Goal: Information Seeking & Learning: Learn about a topic

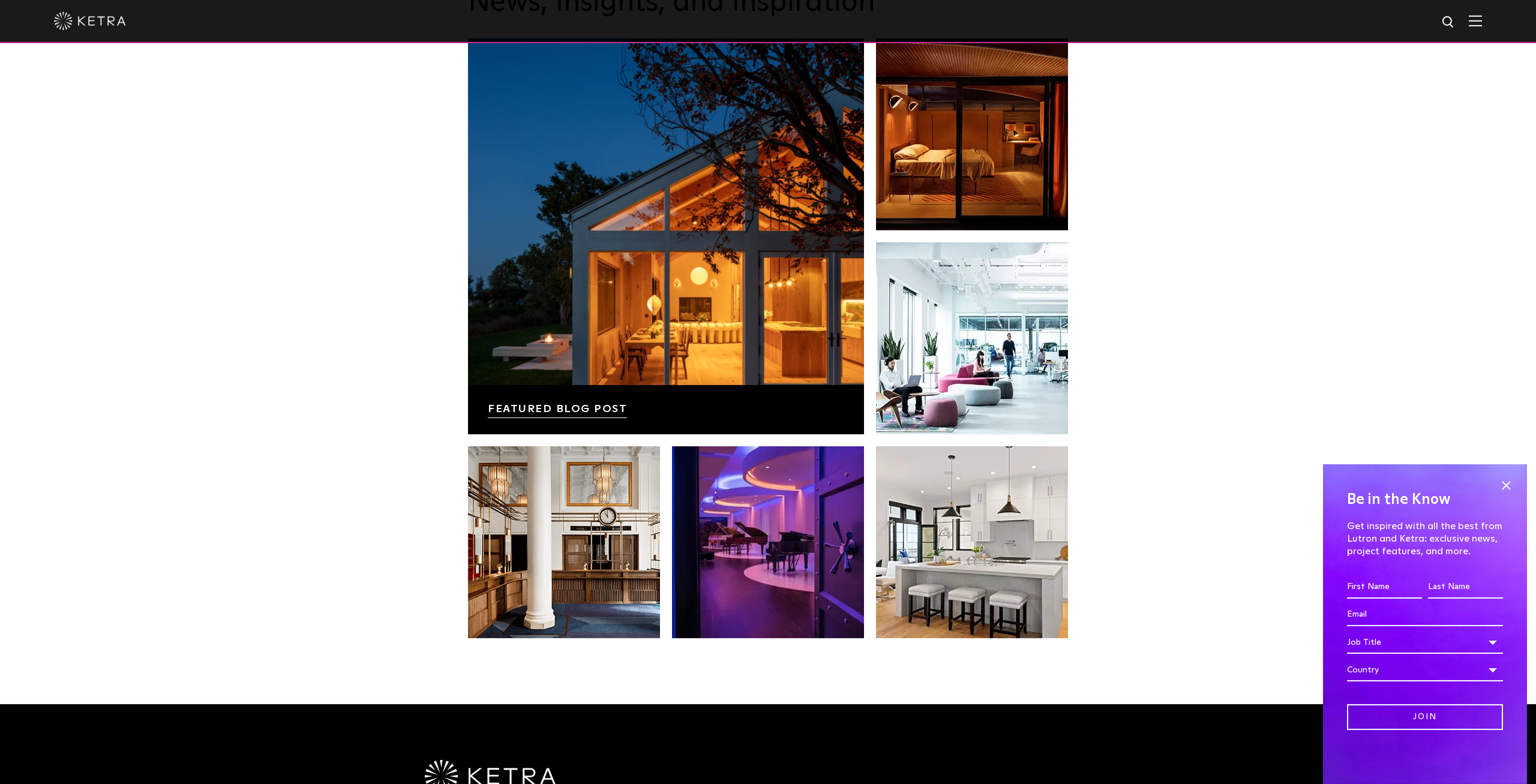
scroll to position [2370, 0]
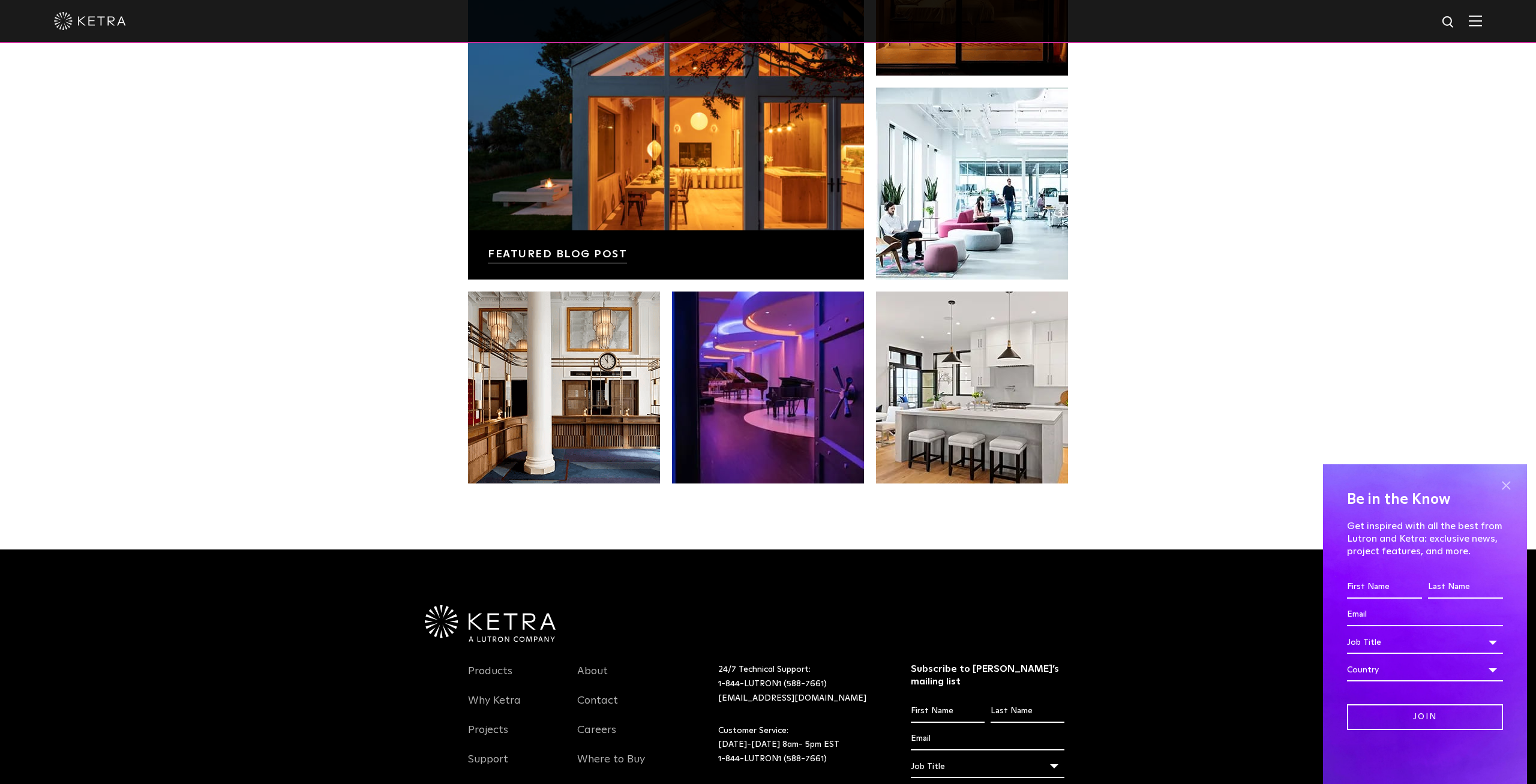
click at [1513, 482] on span at bounding box center [1506, 485] width 18 height 18
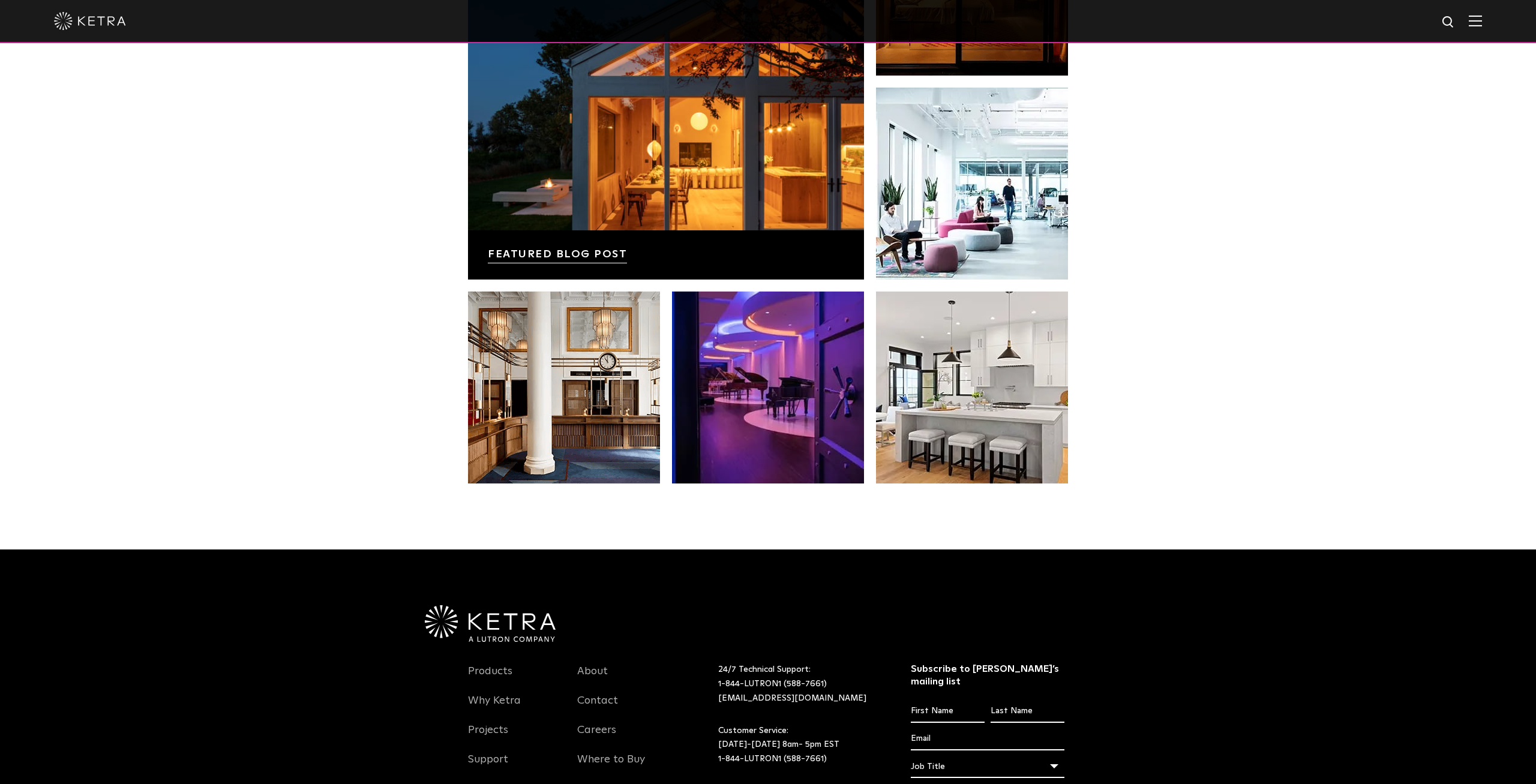
click at [1480, 20] on img at bounding box center [1475, 21] width 13 height 11
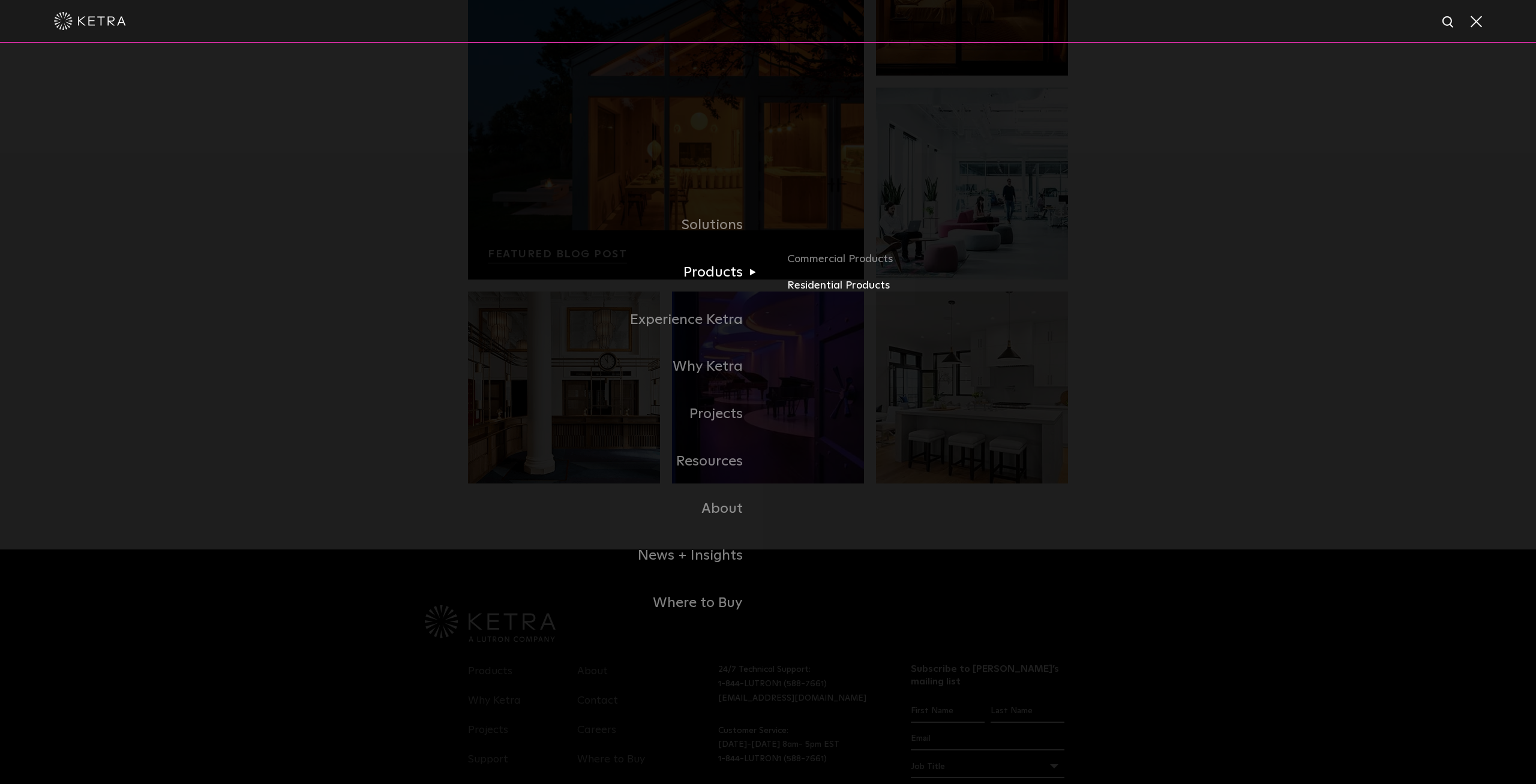
click at [841, 287] on link "Residential Products" at bounding box center [928, 286] width 281 height 18
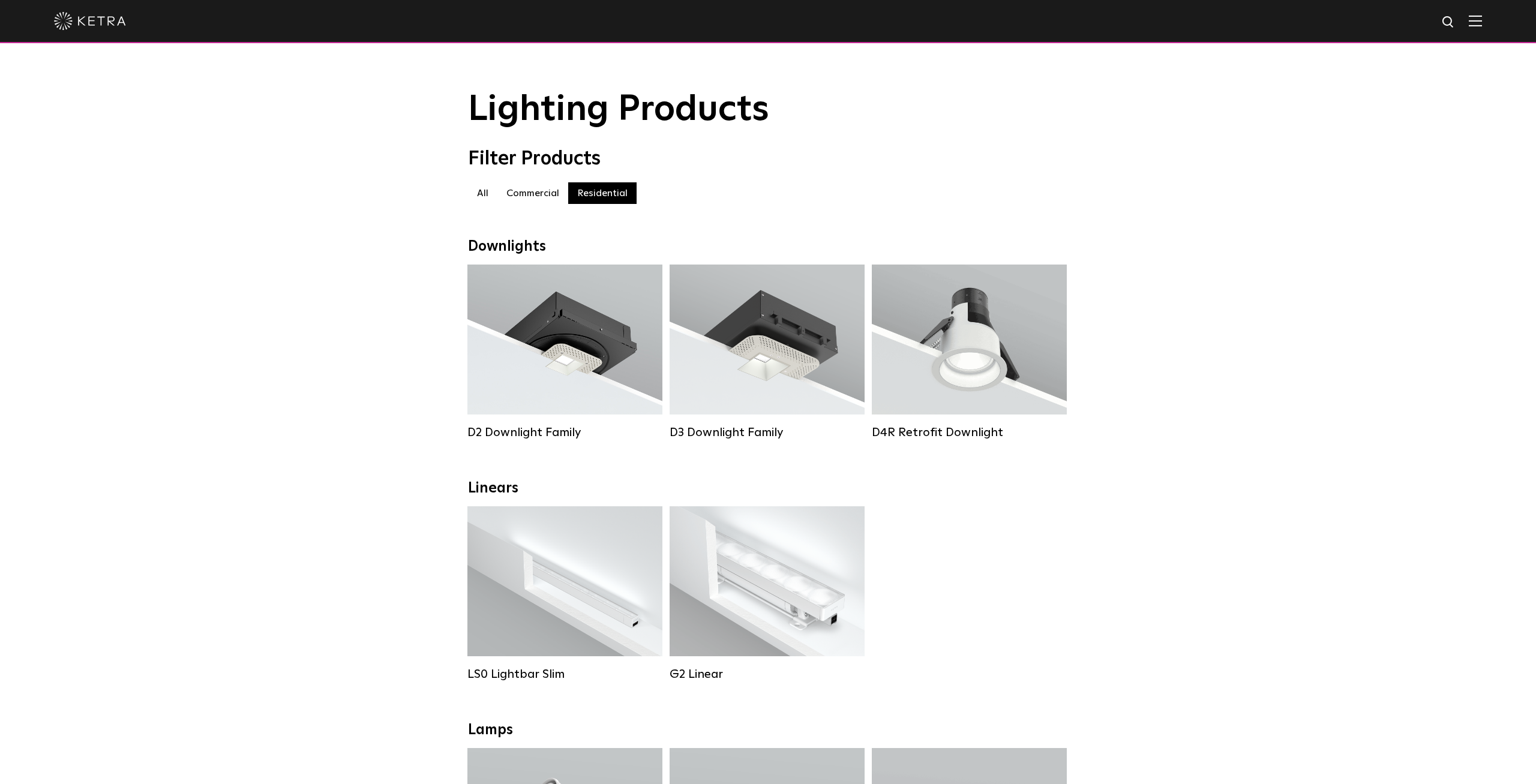
click at [508, 196] on label "Commercial" at bounding box center [533, 193] width 71 height 21
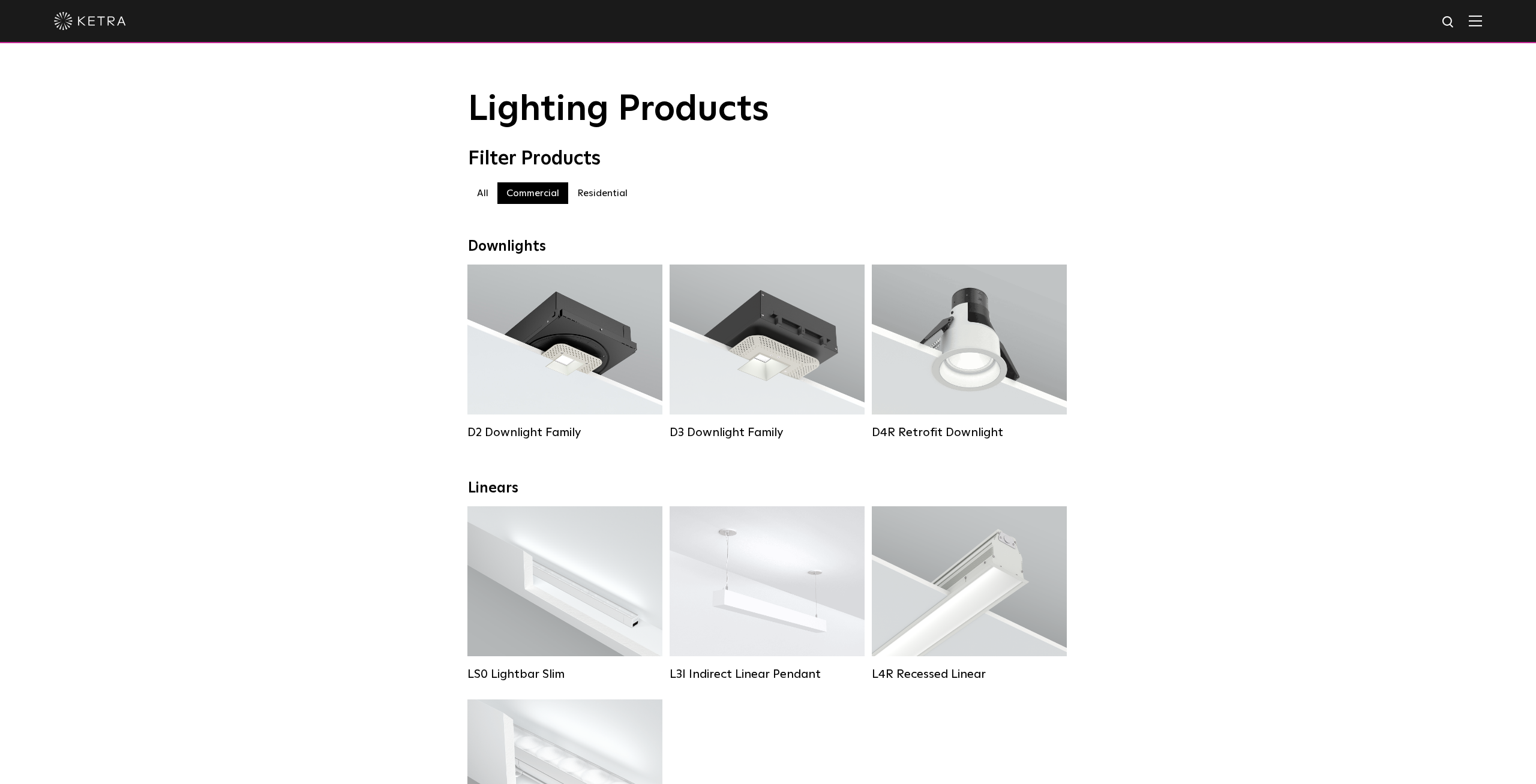
click at [598, 191] on label "Residential" at bounding box center [602, 193] width 68 height 21
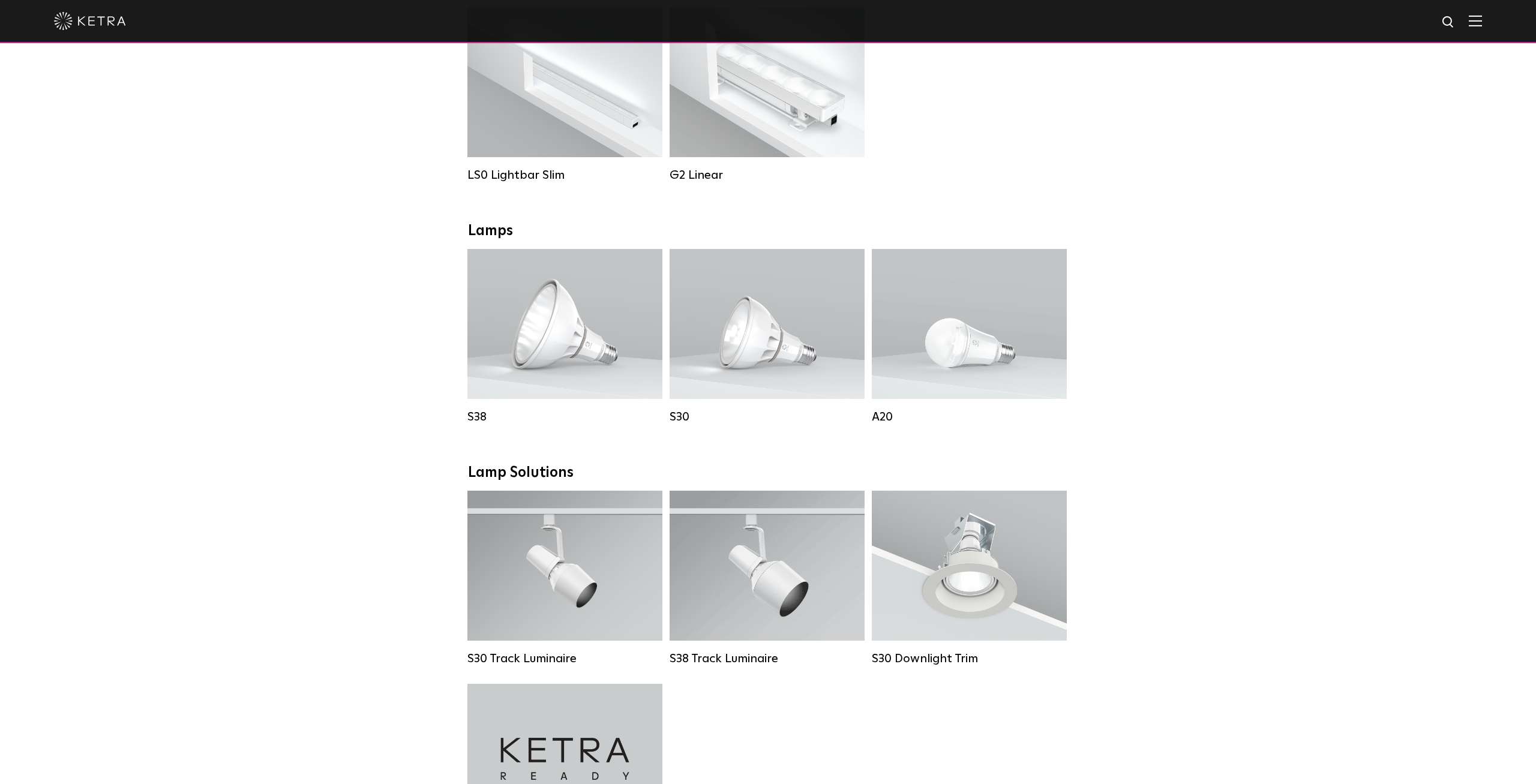
scroll to position [686, 0]
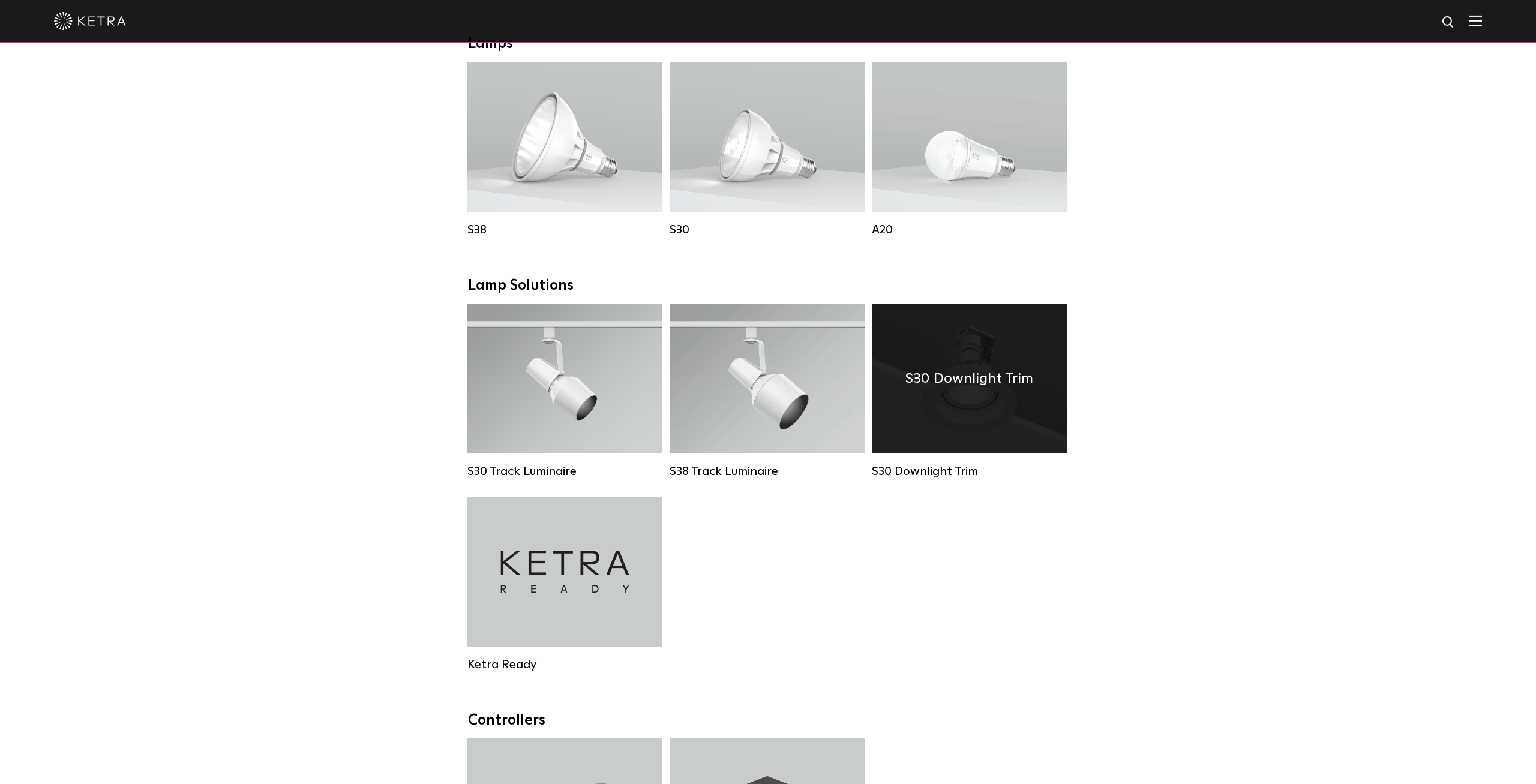
click at [979, 390] on h4 "S30 Downlight Trim" at bounding box center [969, 378] width 128 height 23
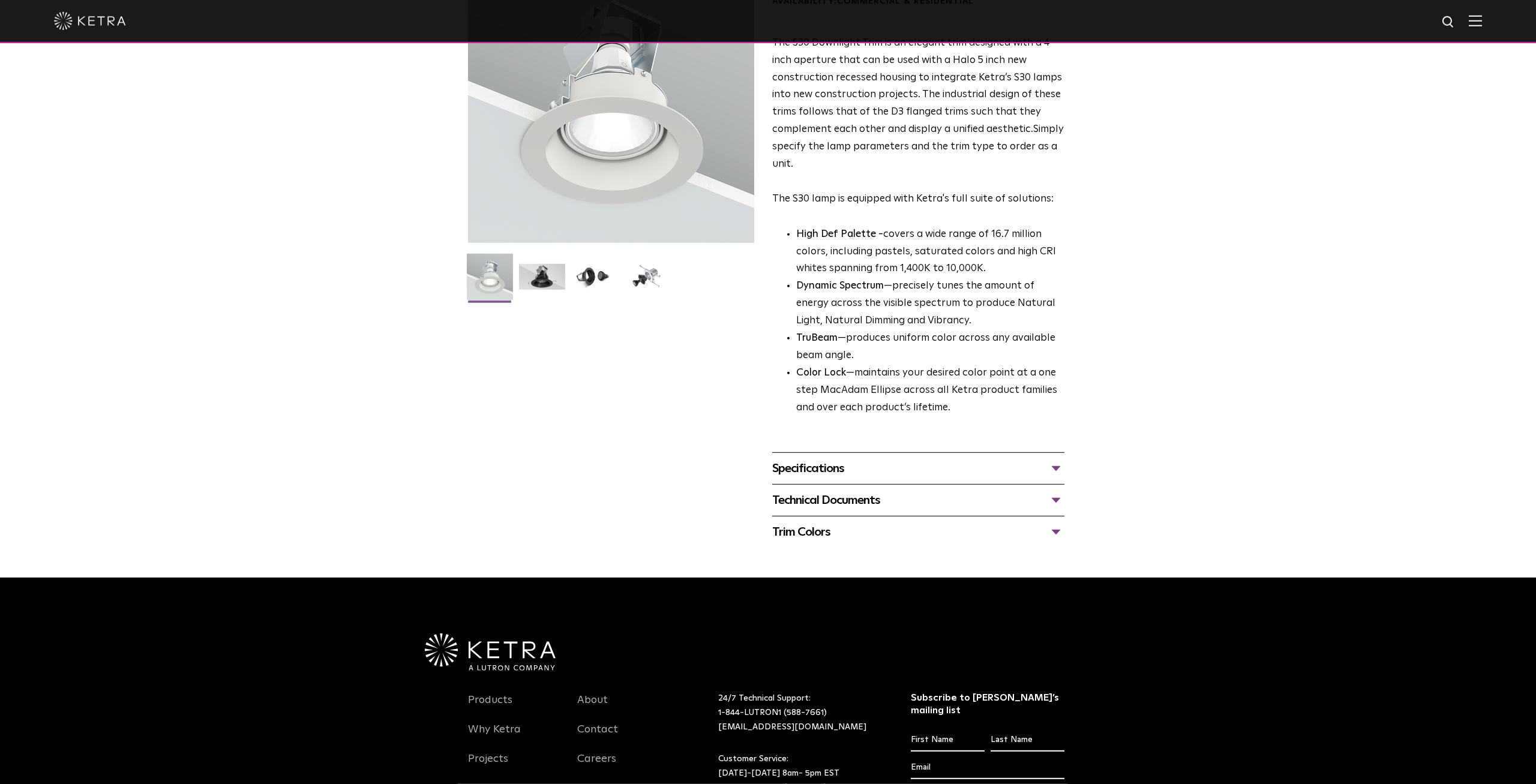
scroll to position [187, 0]
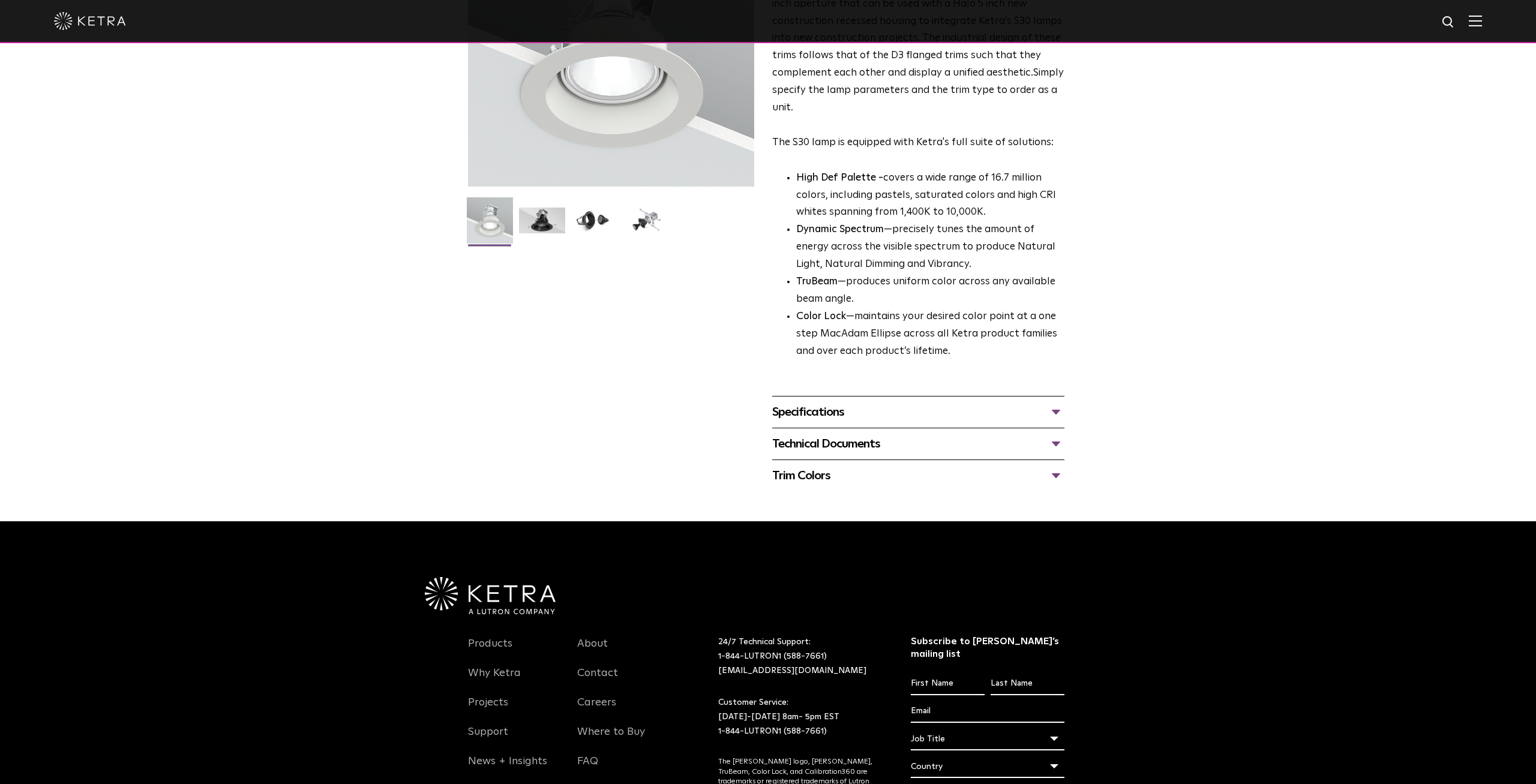
click at [1050, 416] on div "Specifications" at bounding box center [919, 412] width 292 height 19
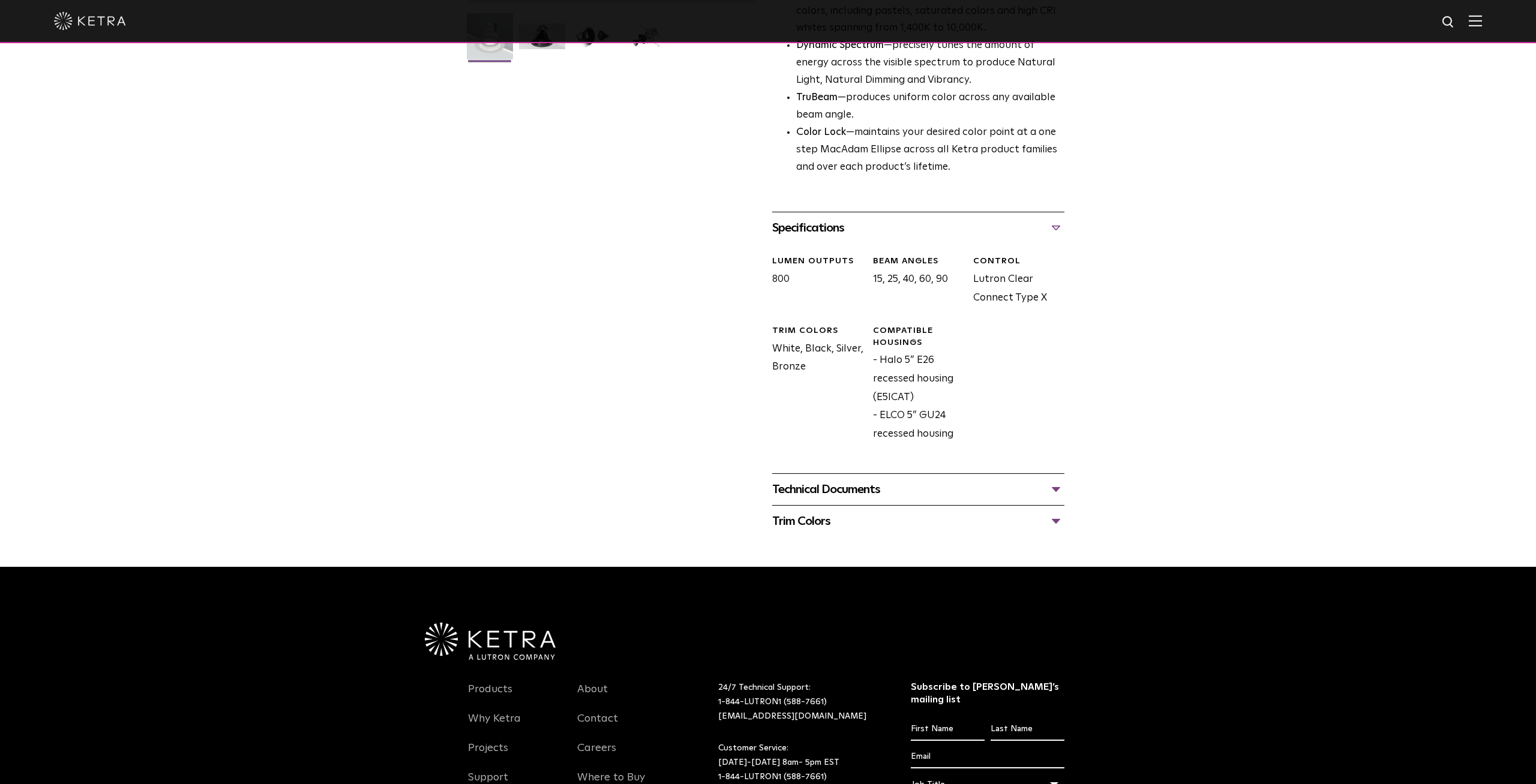
scroll to position [374, 0]
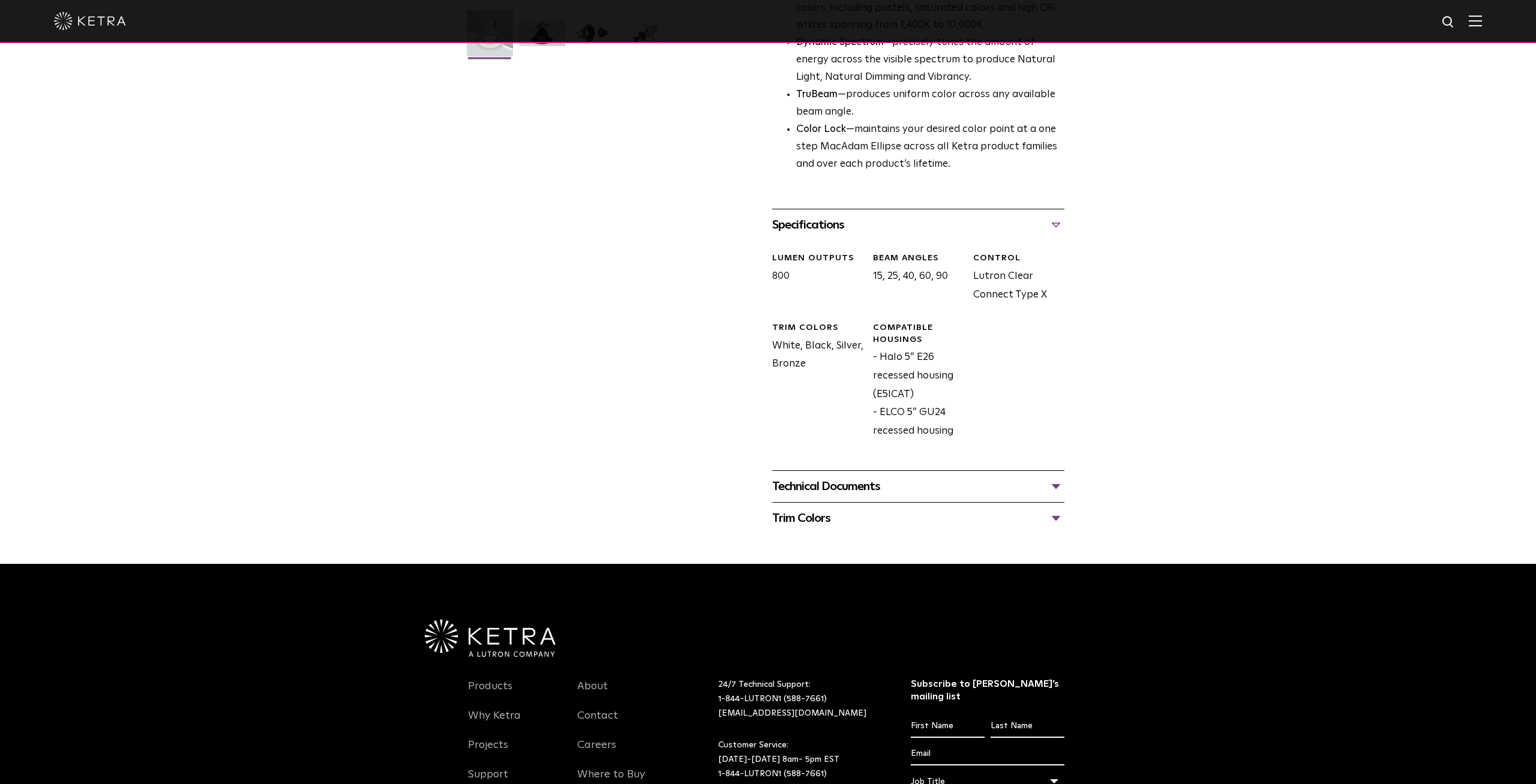
click at [845, 491] on div "Technical Documents" at bounding box center [919, 486] width 292 height 19
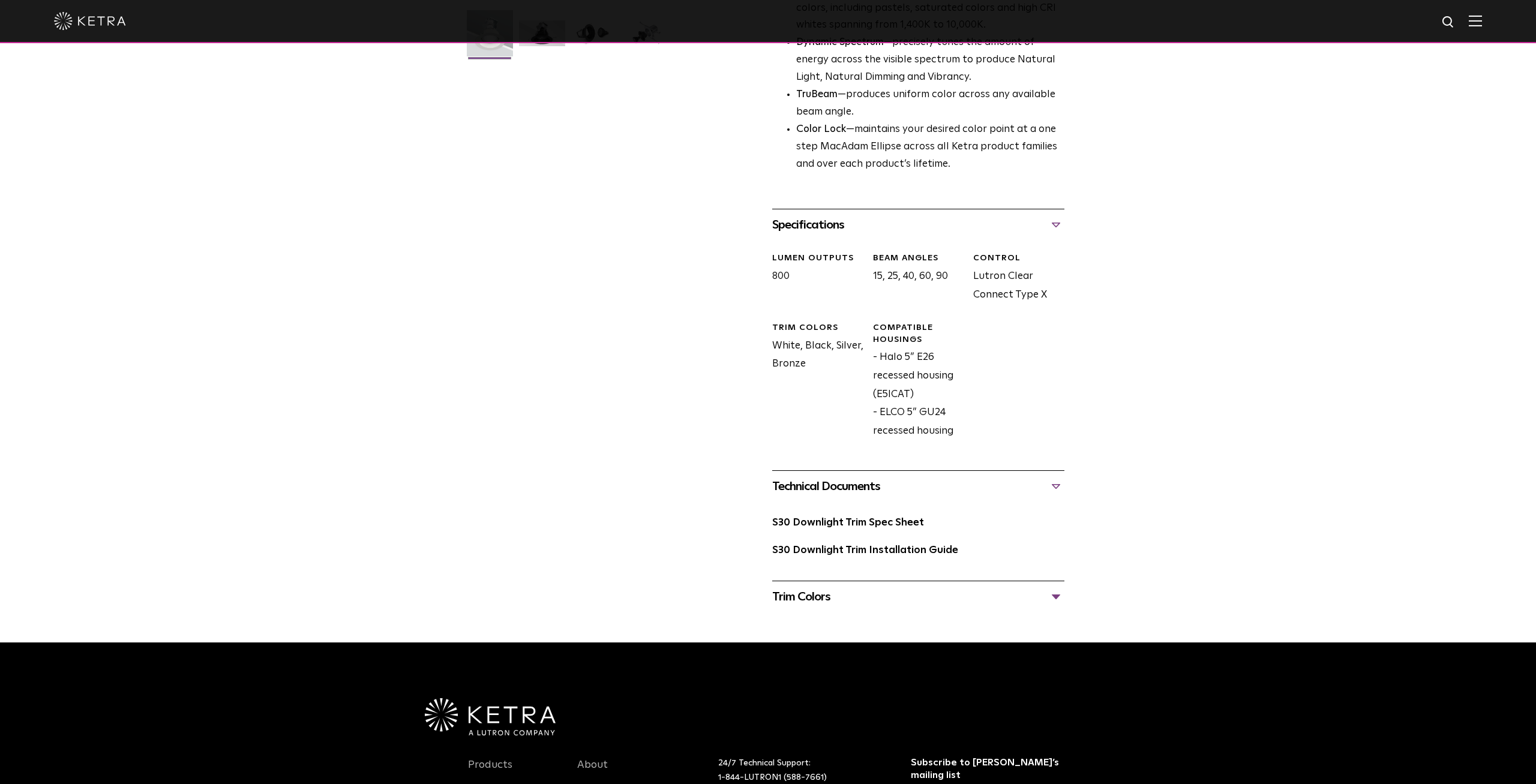
click at [804, 598] on div "Trim Colors" at bounding box center [919, 596] width 292 height 19
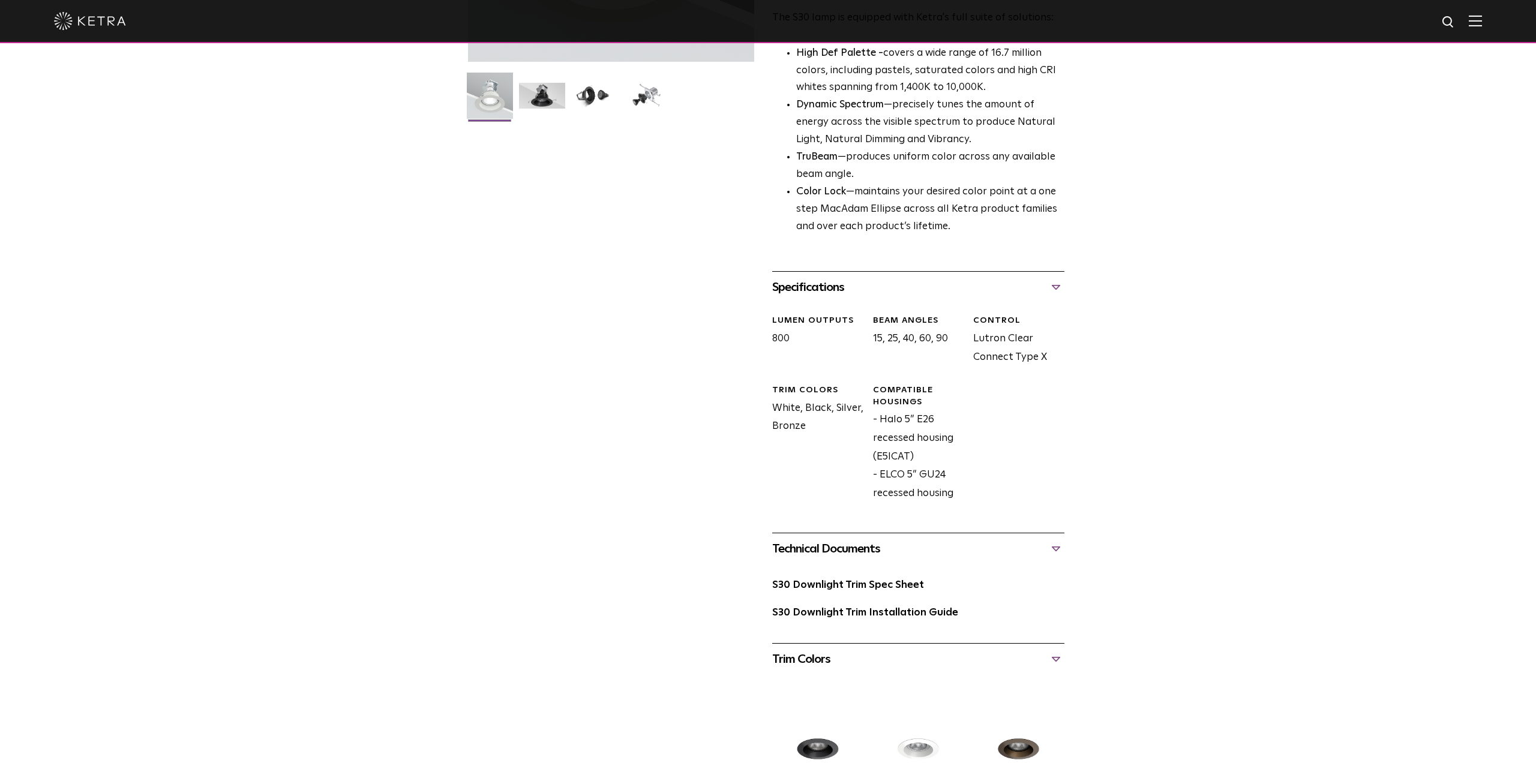
scroll to position [0, 0]
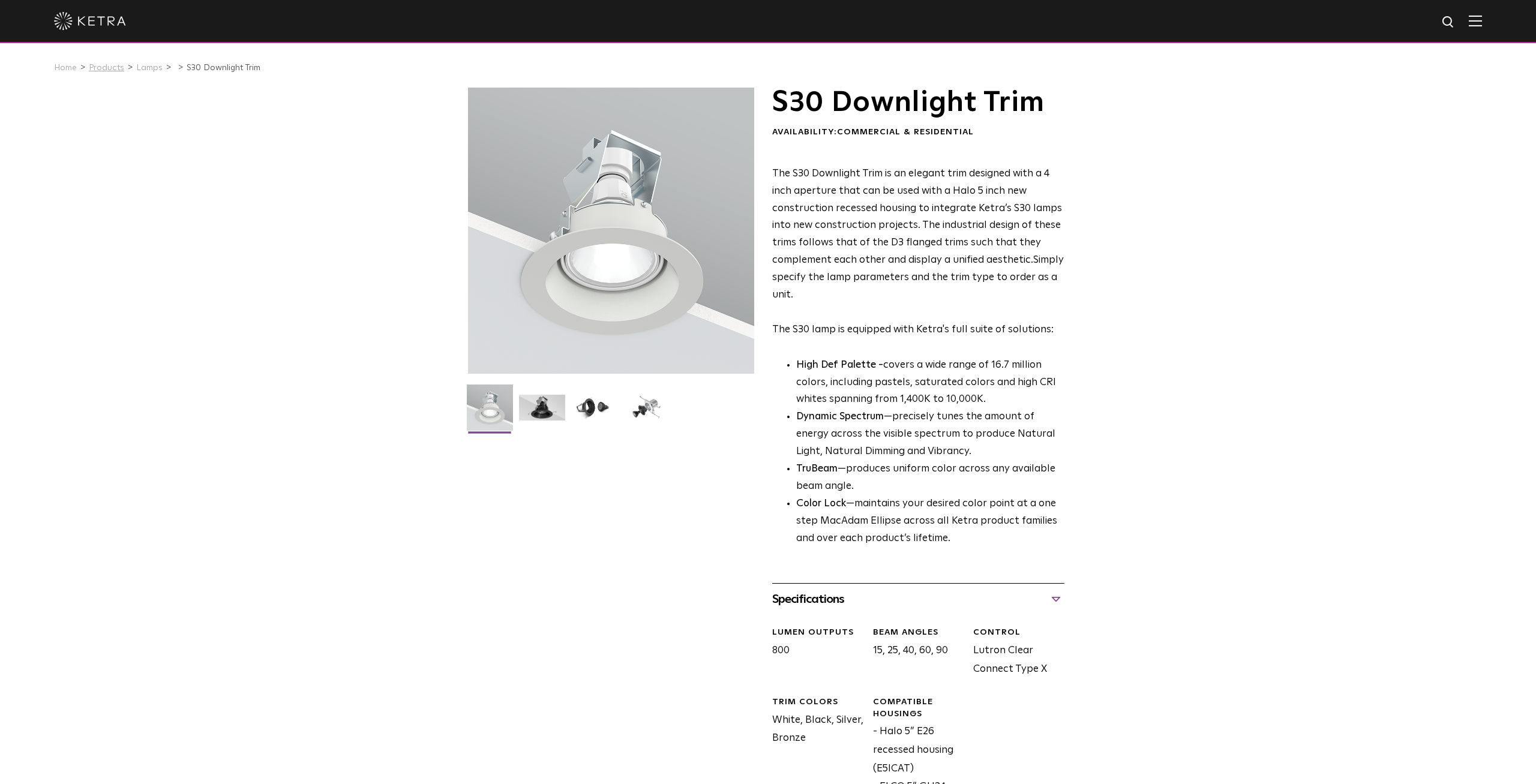
click at [109, 65] on link "Products" at bounding box center [107, 67] width 35 height 8
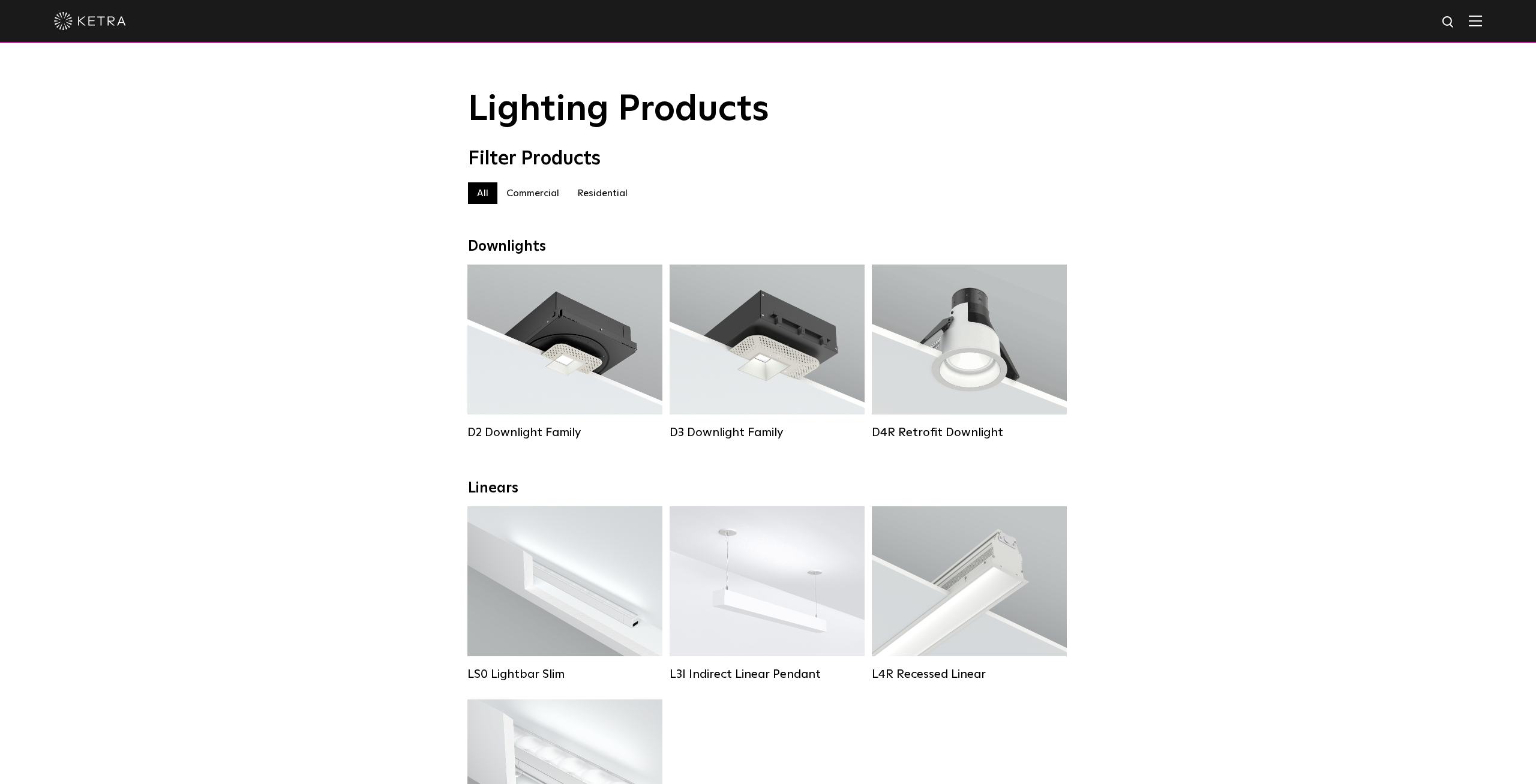
click at [88, 21] on img at bounding box center [90, 21] width 72 height 18
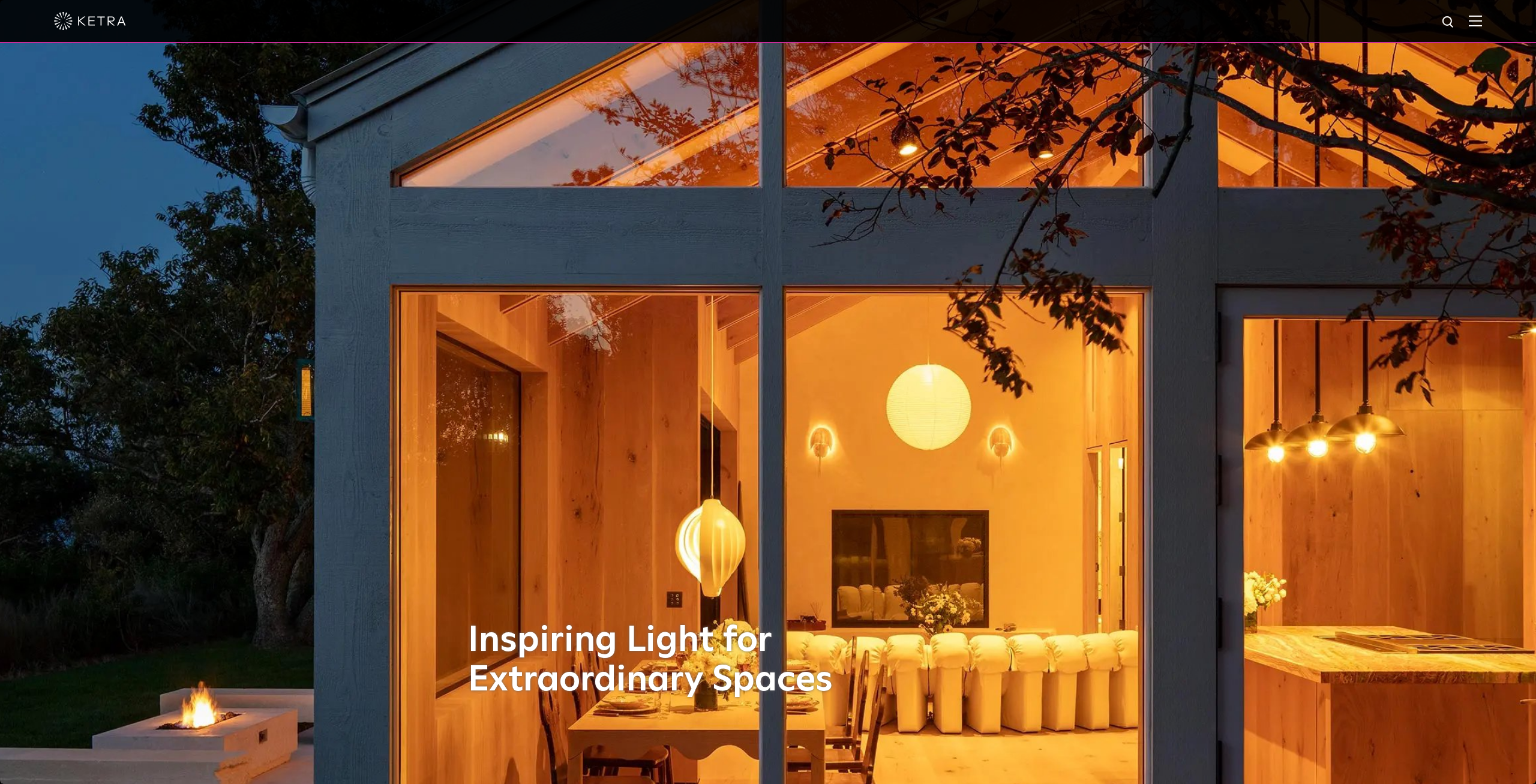
click at [1474, 21] on img at bounding box center [1475, 21] width 13 height 11
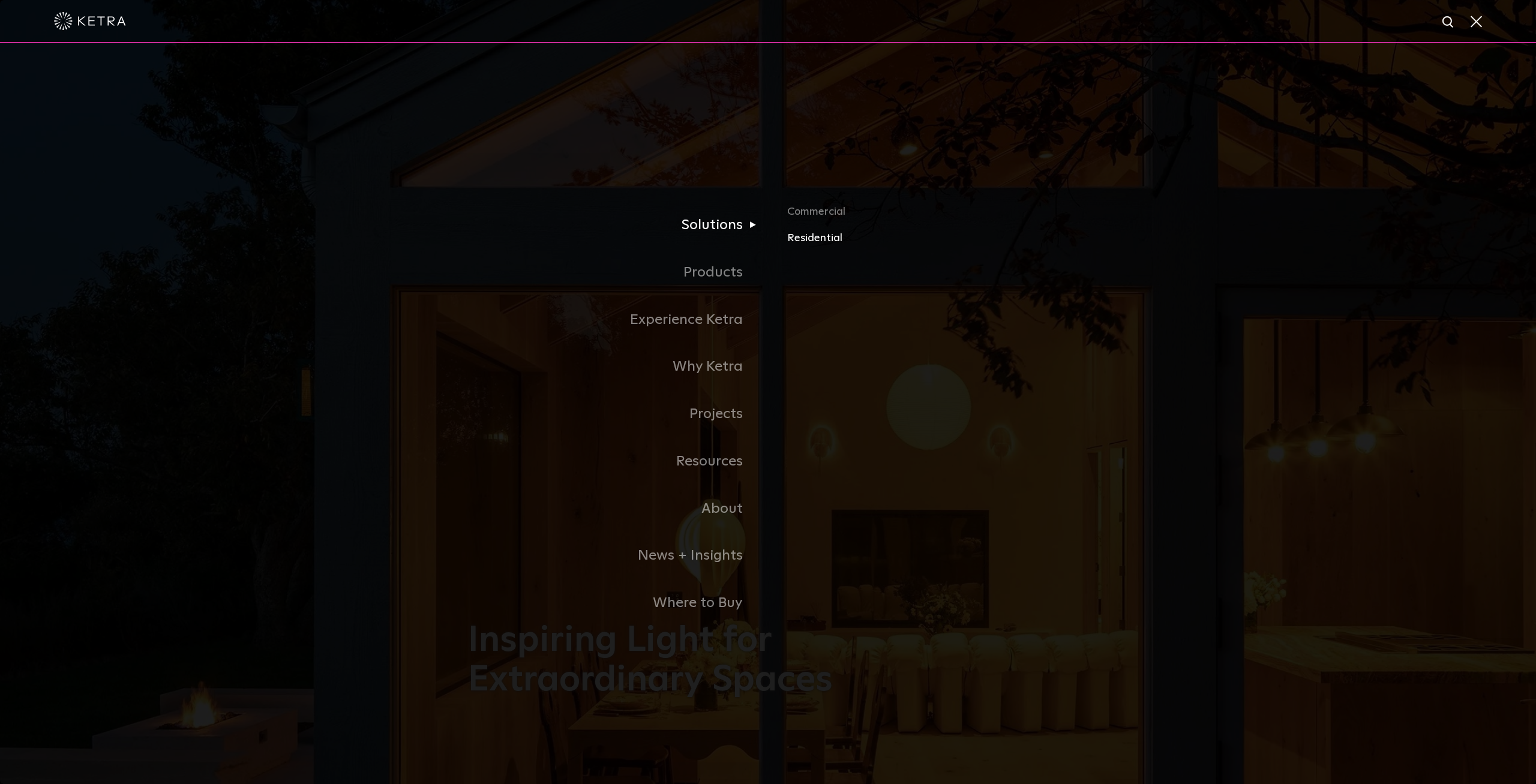
click at [833, 241] on link "Residential" at bounding box center [928, 238] width 281 height 18
